Goal: Transaction & Acquisition: Download file/media

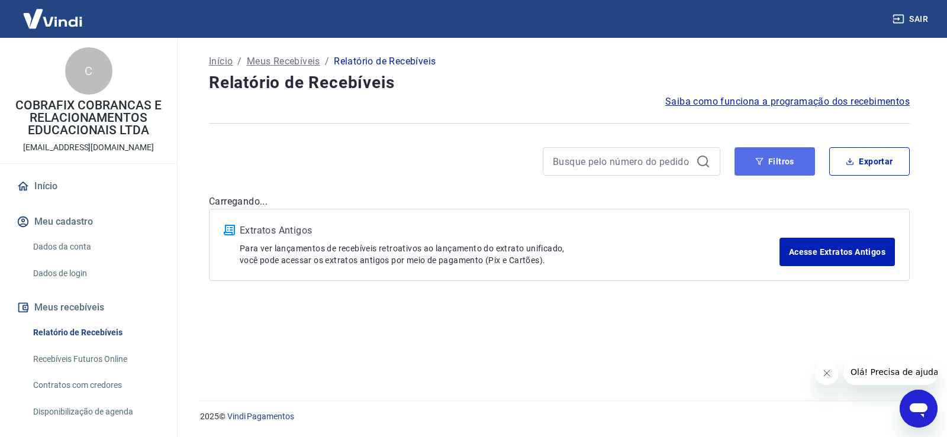
click at [762, 161] on icon "button" at bounding box center [759, 161] width 8 height 8
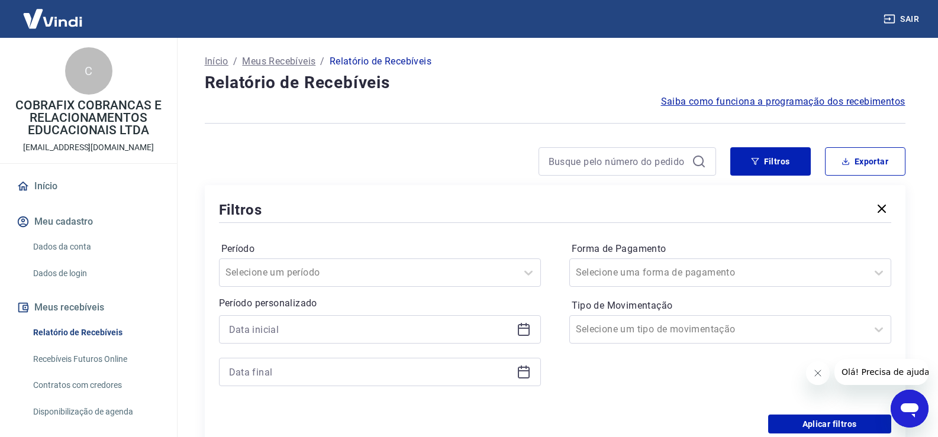
click at [527, 331] on icon at bounding box center [524, 330] width 14 height 14
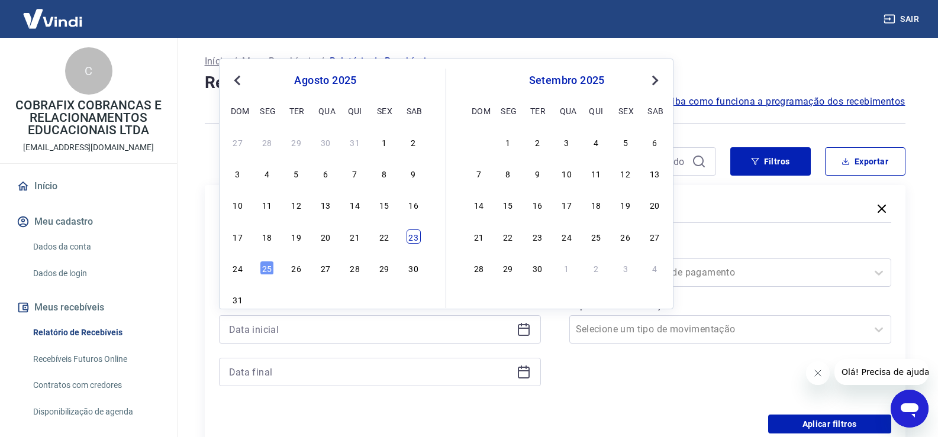
click at [408, 235] on div "23" at bounding box center [414, 237] width 14 height 14
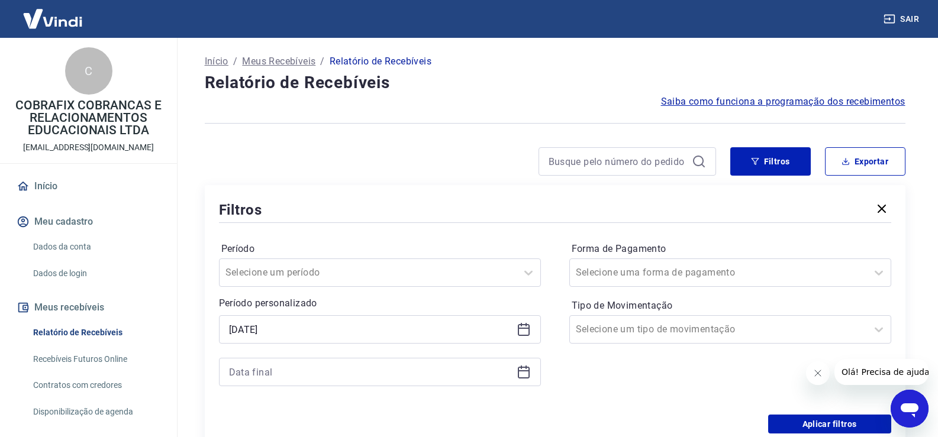
click at [530, 334] on icon at bounding box center [524, 330] width 14 height 14
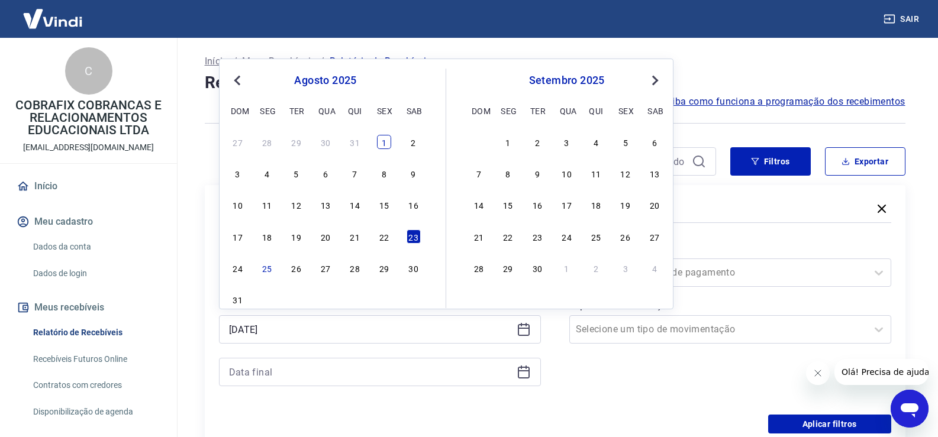
click at [383, 143] on div "1" at bounding box center [384, 142] width 14 height 14
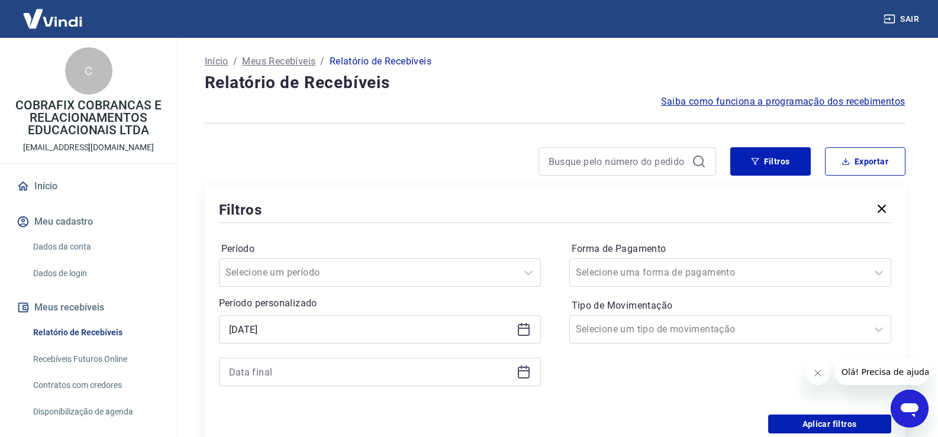
type input "[DATE]"
click at [523, 371] on icon at bounding box center [524, 370] width 12 height 1
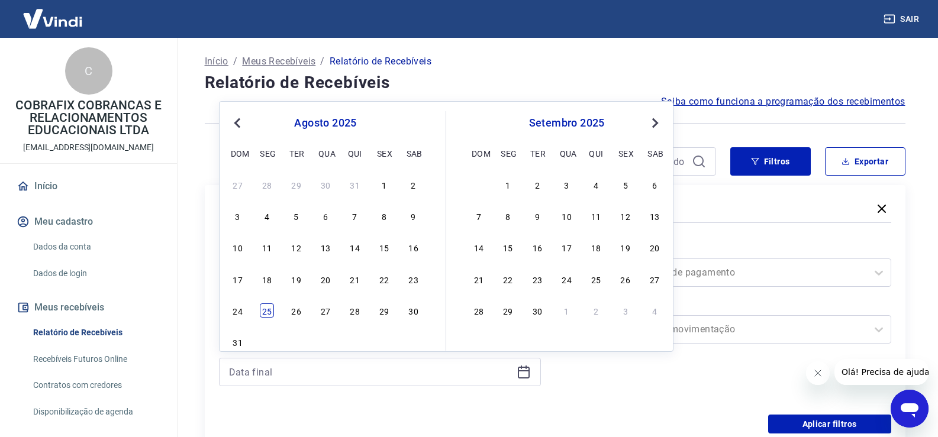
click at [269, 312] on div "25" at bounding box center [267, 311] width 14 height 14
type input "[DATE]"
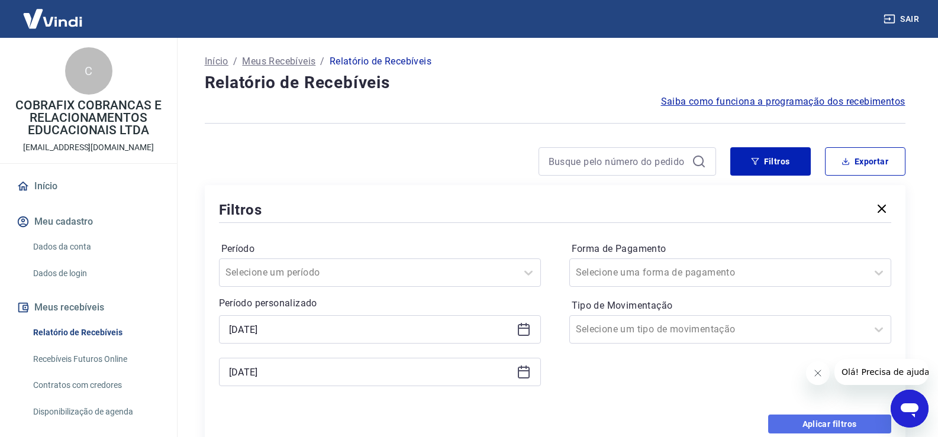
click at [806, 423] on button "Aplicar filtros" at bounding box center [829, 424] width 123 height 19
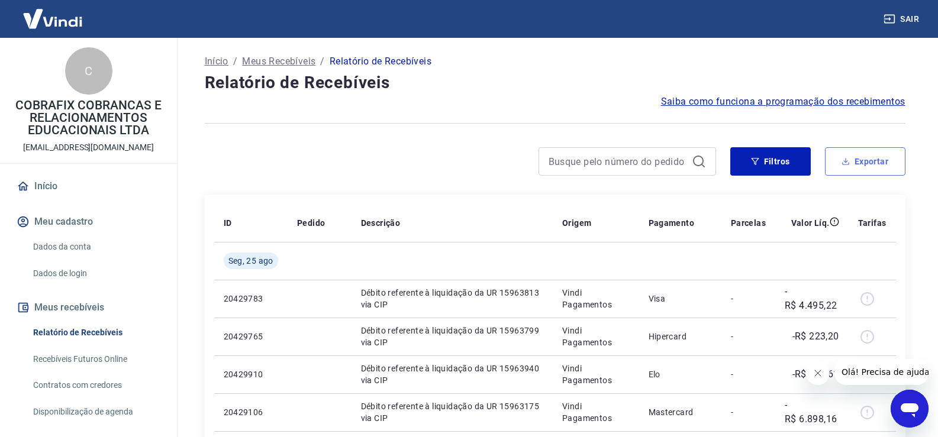
click at [888, 162] on button "Exportar" at bounding box center [865, 161] width 80 height 28
type input "[DATE]"
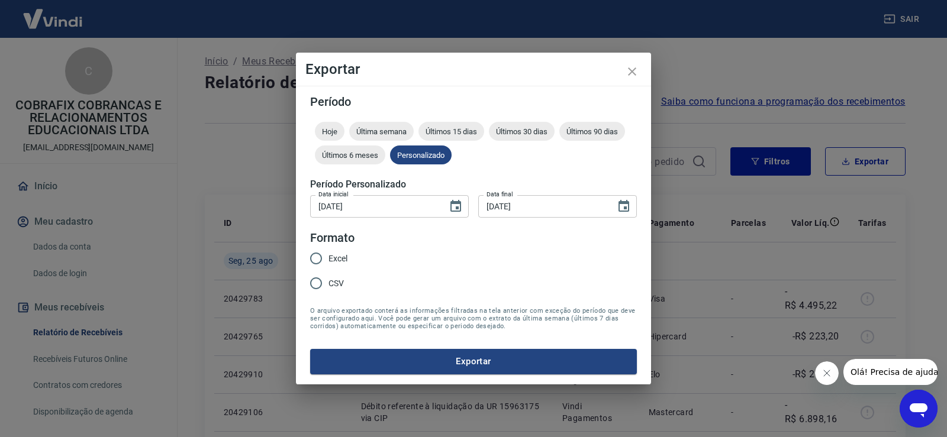
click at [335, 282] on span "CSV" at bounding box center [335, 284] width 15 height 12
click at [328, 282] on input "CSV" at bounding box center [316, 283] width 25 height 25
radio input "true"
click at [329, 263] on span "Excel" at bounding box center [337, 259] width 19 height 12
click at [328, 263] on input "Excel" at bounding box center [316, 258] width 25 height 25
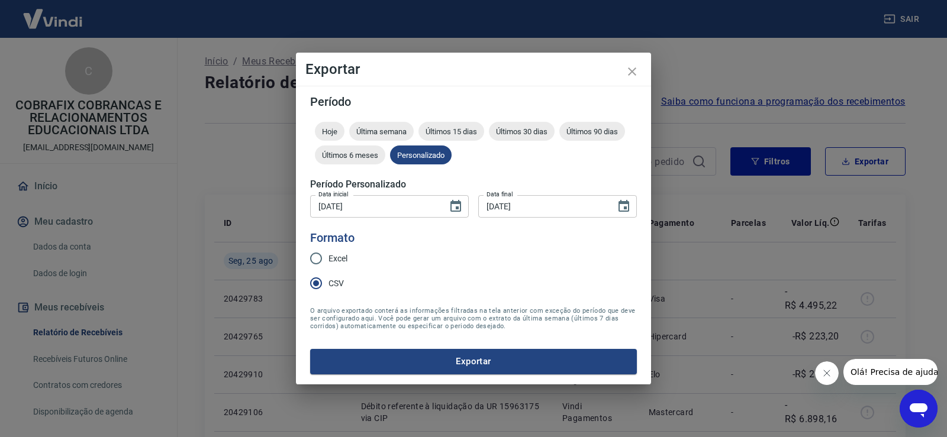
radio input "true"
click at [417, 356] on button "Exportar" at bounding box center [473, 361] width 327 height 25
